Goal: Task Accomplishment & Management: Use online tool/utility

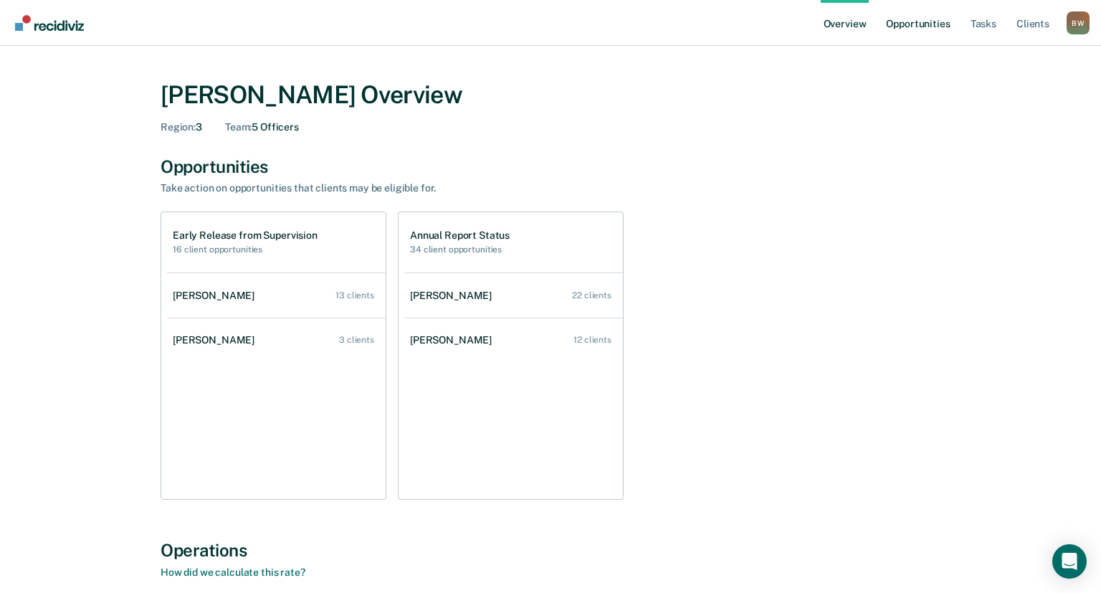
click at [915, 24] on link "Opportunities" at bounding box center [918, 23] width 70 height 46
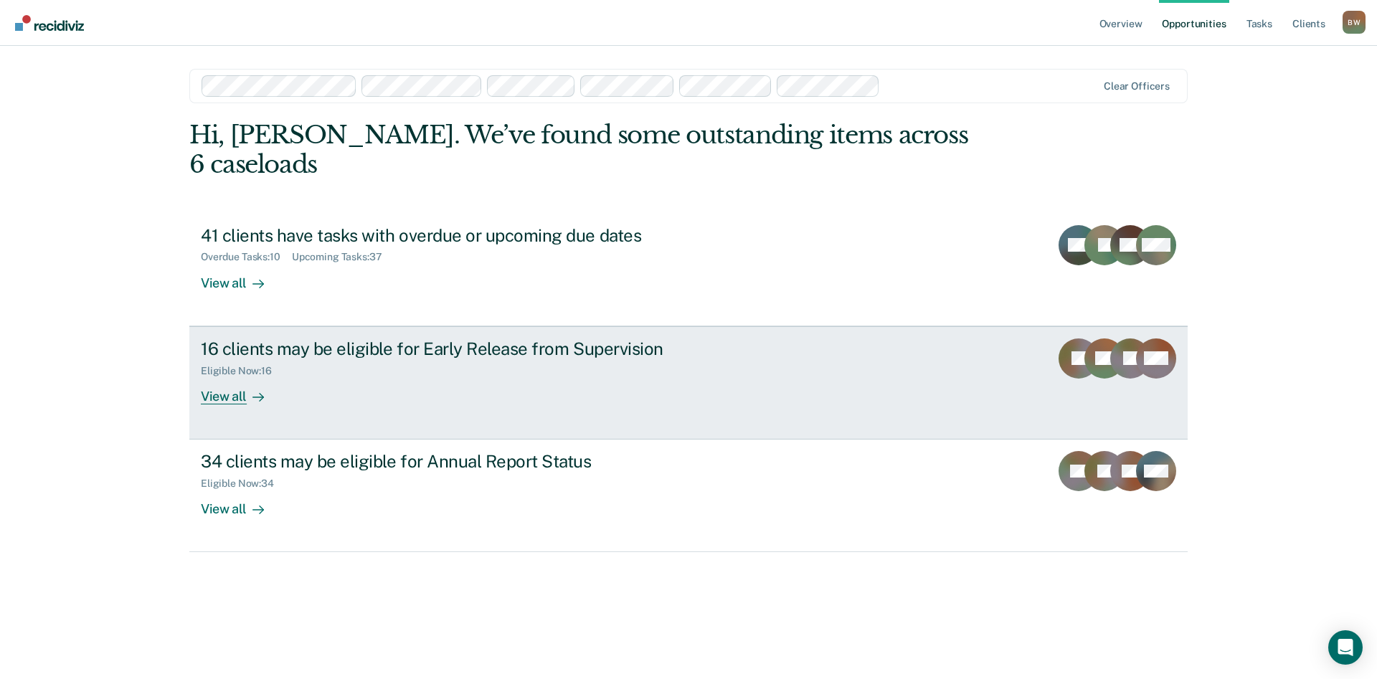
click at [450, 338] on div "16 clients may be eligible for Early Release from Supervision" at bounding box center [452, 348] width 503 height 21
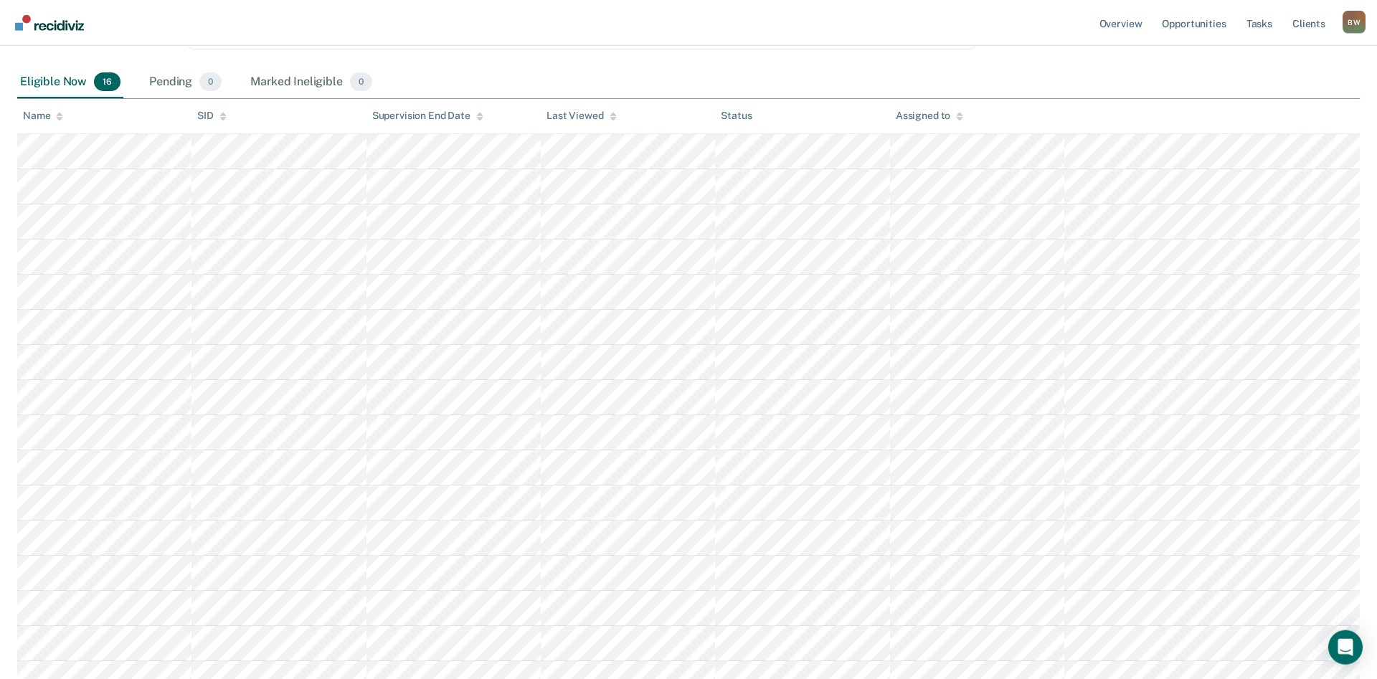
scroll to position [219, 0]
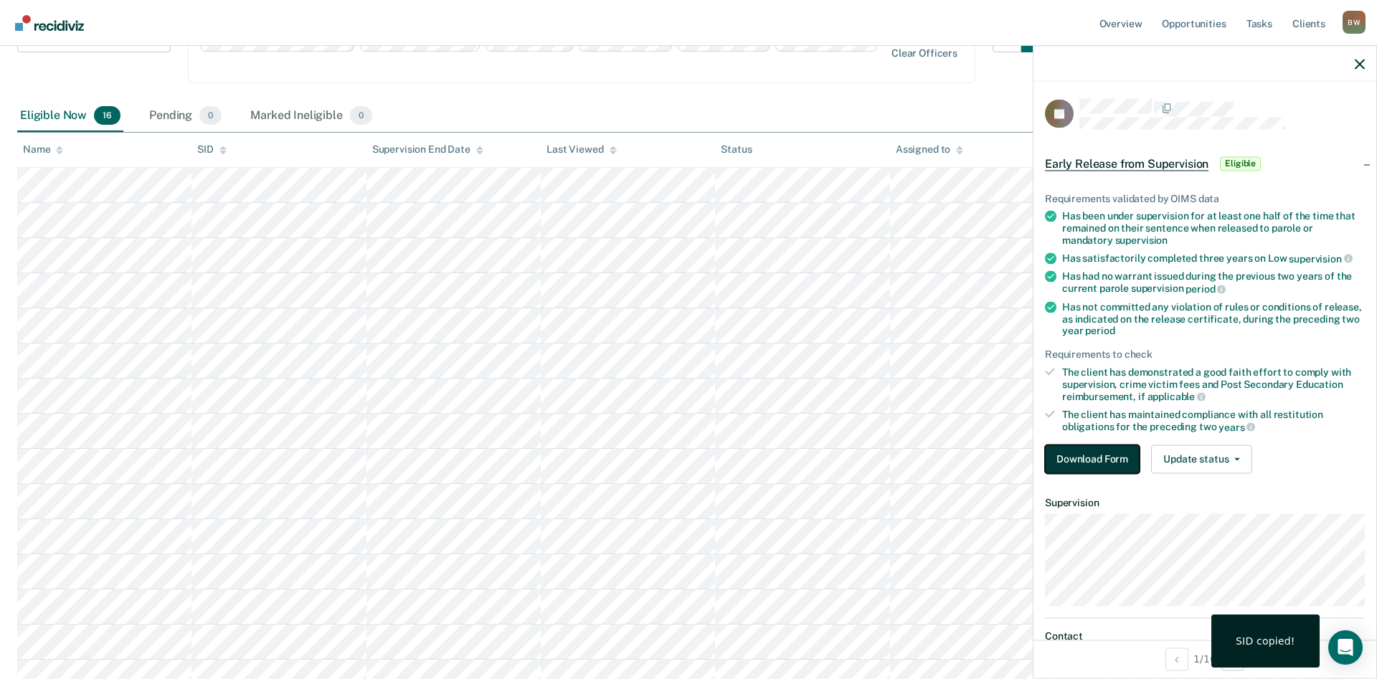
click at [1090, 449] on button "Download Form" at bounding box center [1092, 459] width 95 height 29
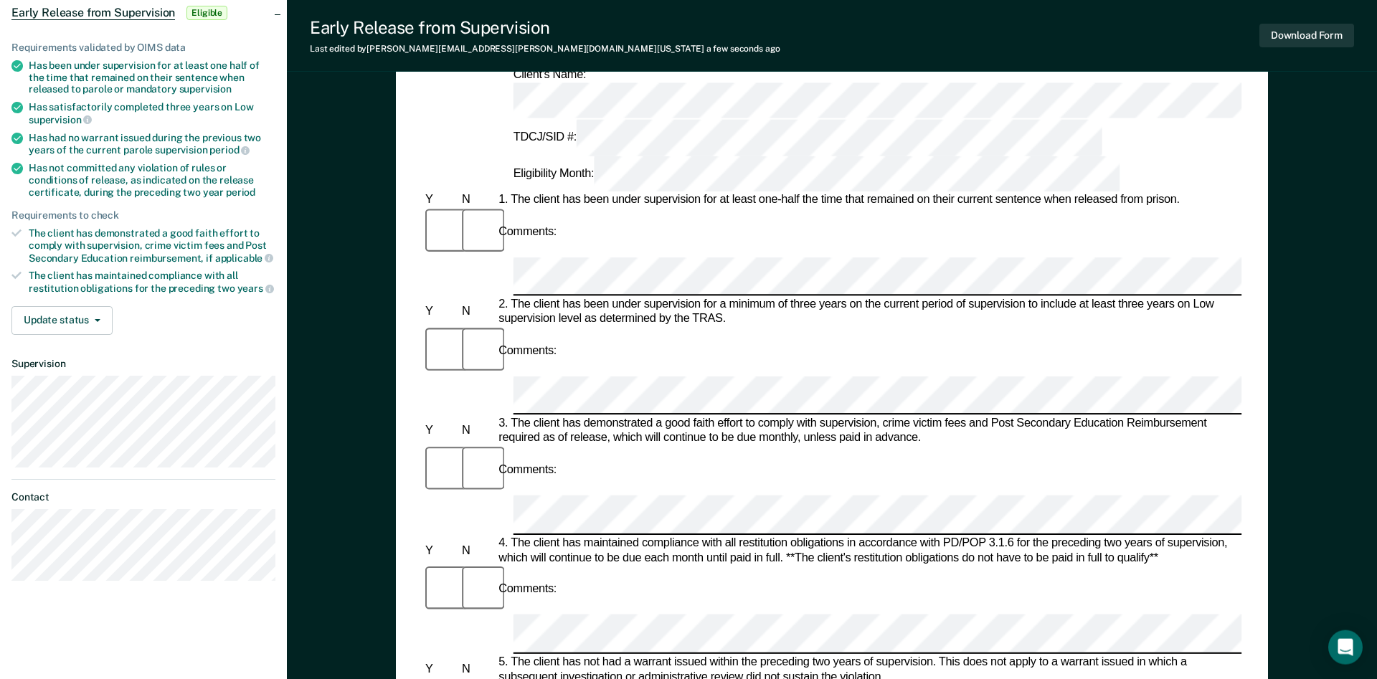
scroll to position [219, 0]
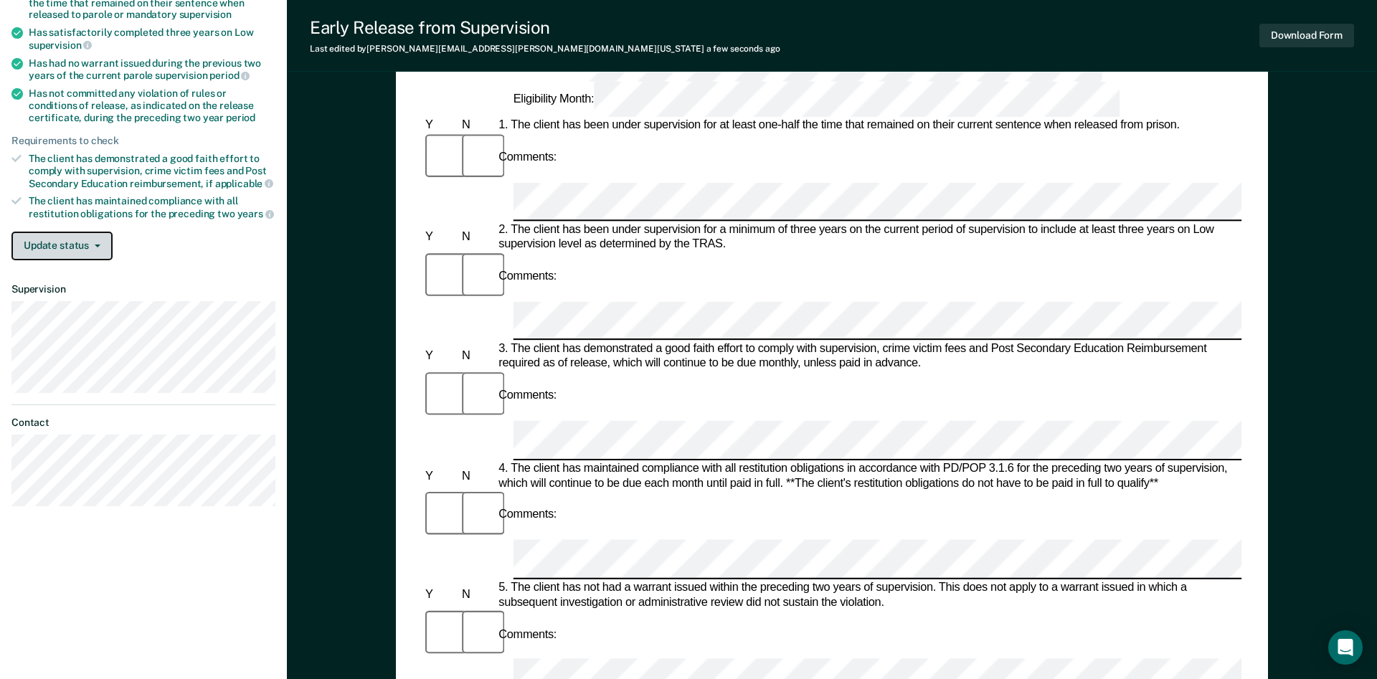
click at [102, 252] on button "Update status" at bounding box center [61, 246] width 101 height 29
click at [101, 242] on button "Update status" at bounding box center [61, 246] width 101 height 29
click at [236, 255] on div "Update status [PERSON_NAME] Mark Ineligible" at bounding box center [143, 246] width 264 height 29
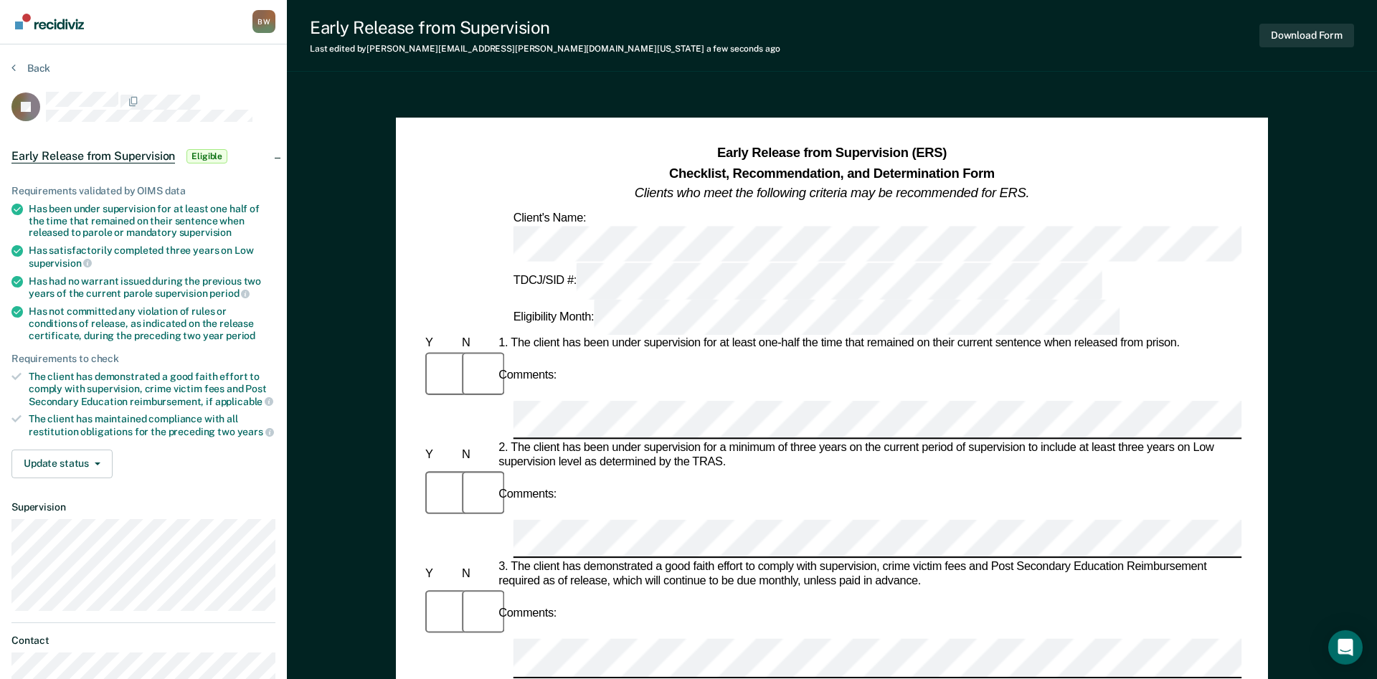
scroll to position [0, 0]
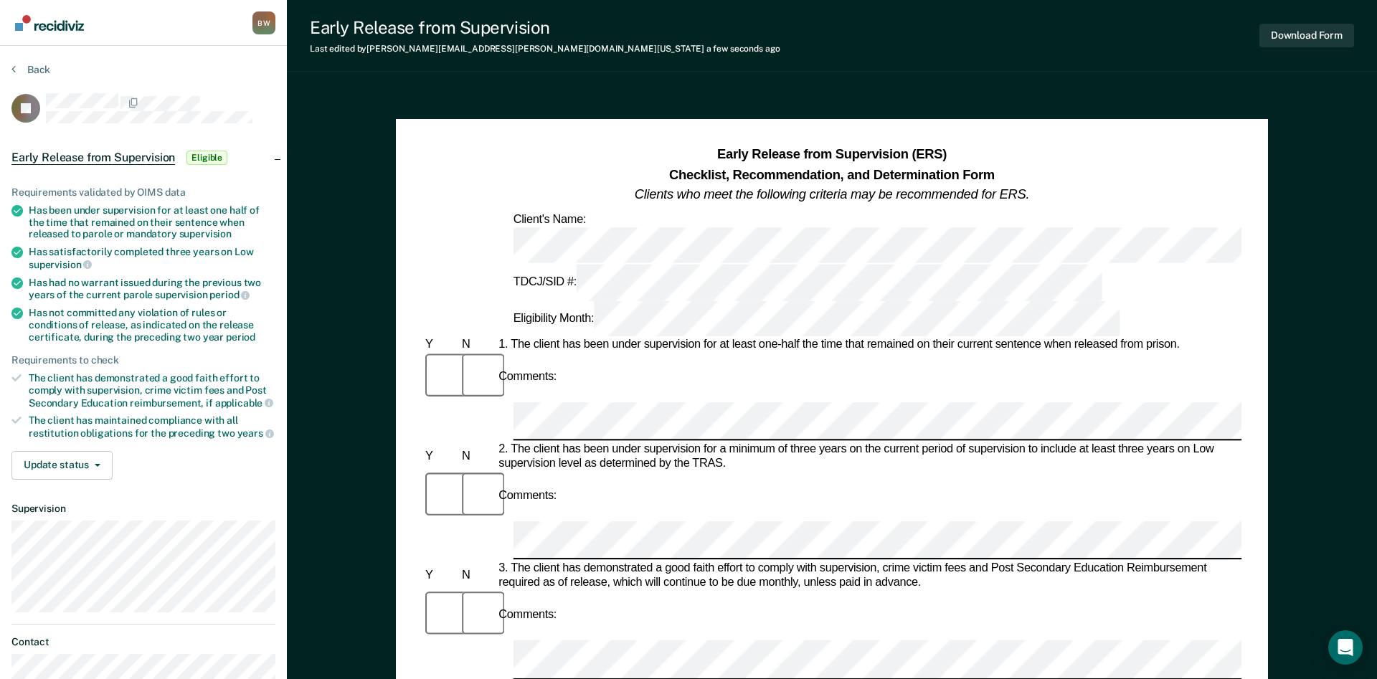
click at [18, 374] on icon at bounding box center [16, 378] width 10 height 10
click at [13, 417] on icon at bounding box center [16, 421] width 10 height 8
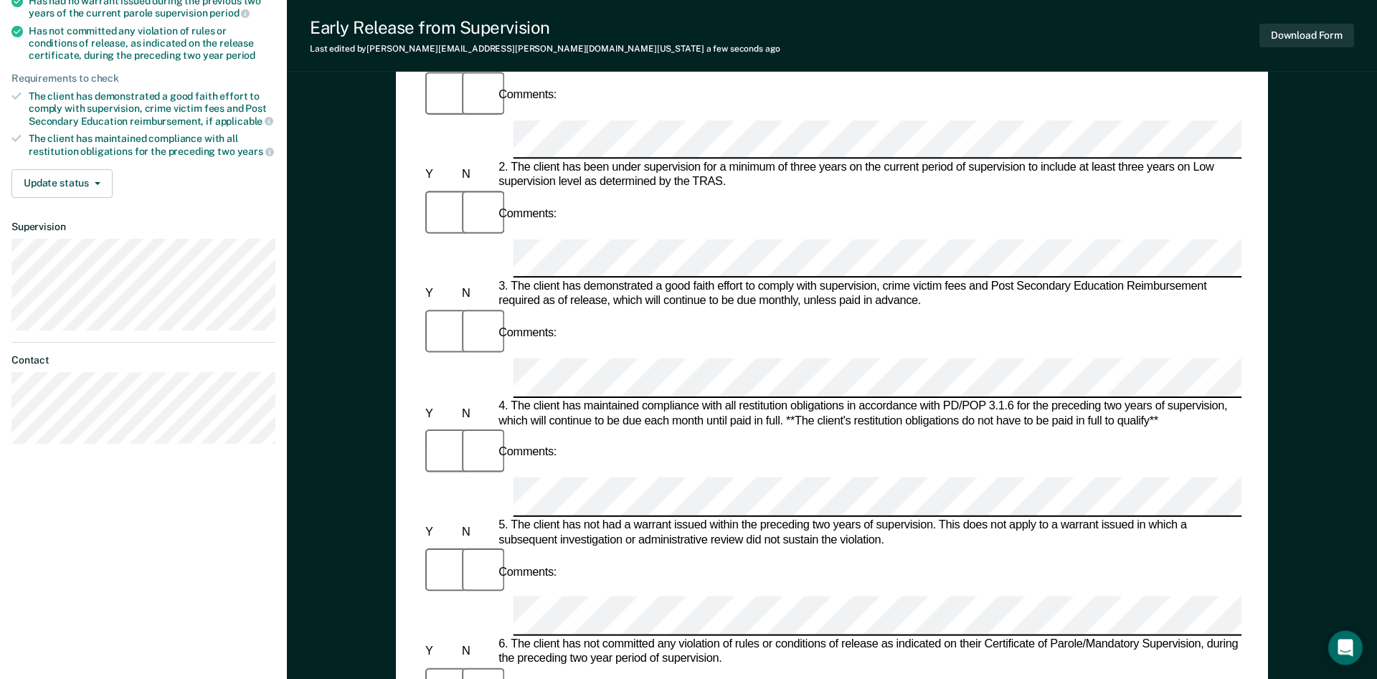
scroll to position [293, 0]
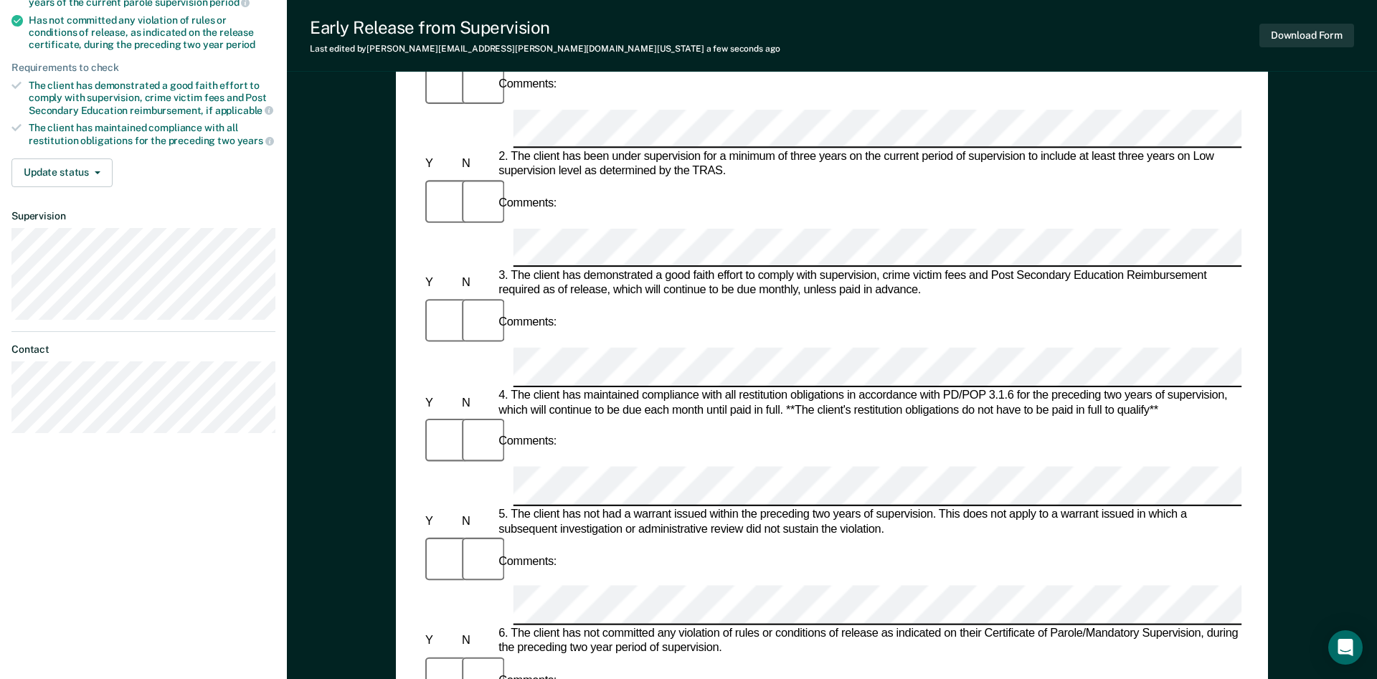
click at [6, 383] on section "Back [PERSON_NAME] Release from Supervision Eligible Requirements validated by …" at bounding box center [143, 107] width 287 height 708
click at [825, 52] on div "Early Release from Supervision Last edited by [PERSON_NAME][EMAIL_ADDRESS][PERS…" at bounding box center [832, 36] width 1090 height 72
